Goal: Information Seeking & Learning: Learn about a topic

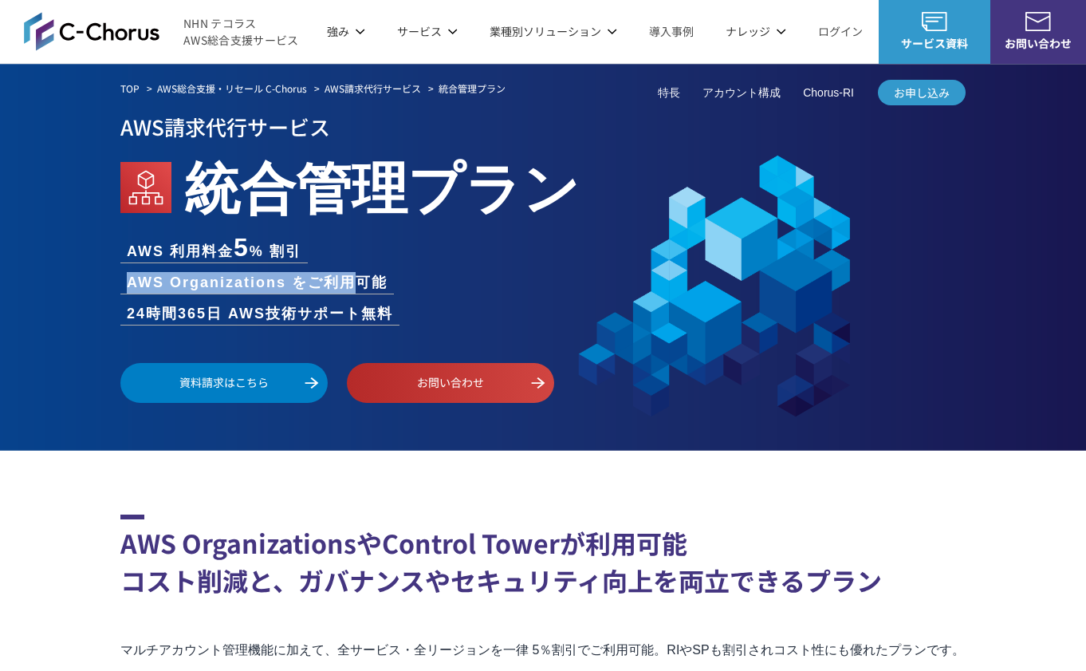
drag, startPoint x: 128, startPoint y: 281, endPoint x: 363, endPoint y: 273, distance: 235.4
click at [363, 273] on li "AWS Organizations をご利用可能" at bounding box center [256, 283] width 273 height 22
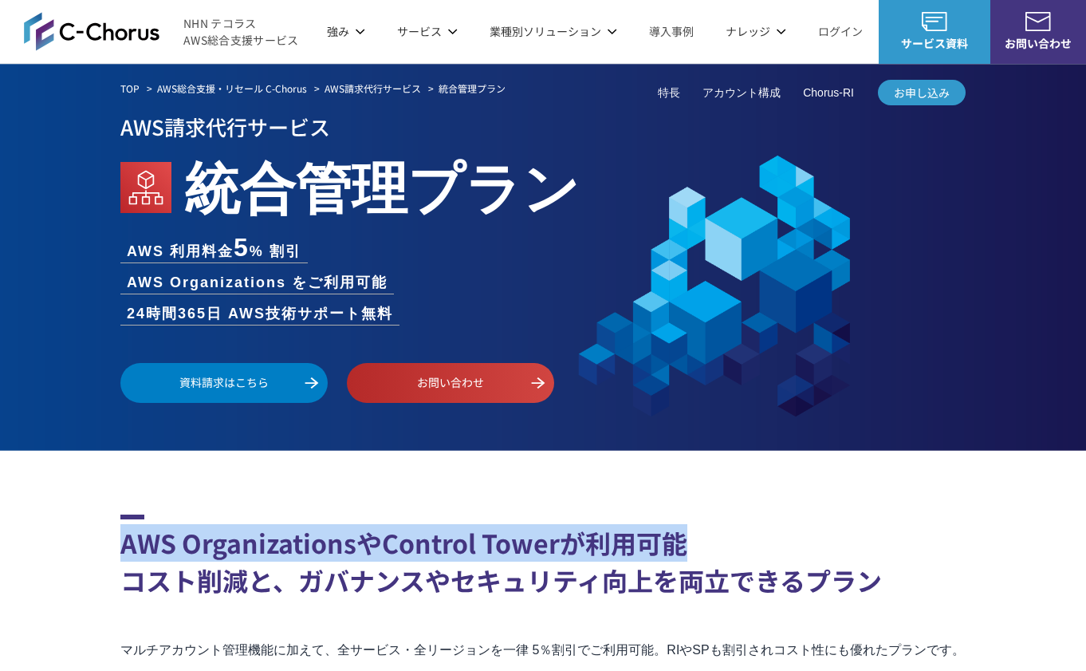
drag, startPoint x: 119, startPoint y: 543, endPoint x: 701, endPoint y: 544, distance: 582.0
copy h2 "AWS OrganizationsやControl Towerが利用可能"
